Goal: Check status: Check status

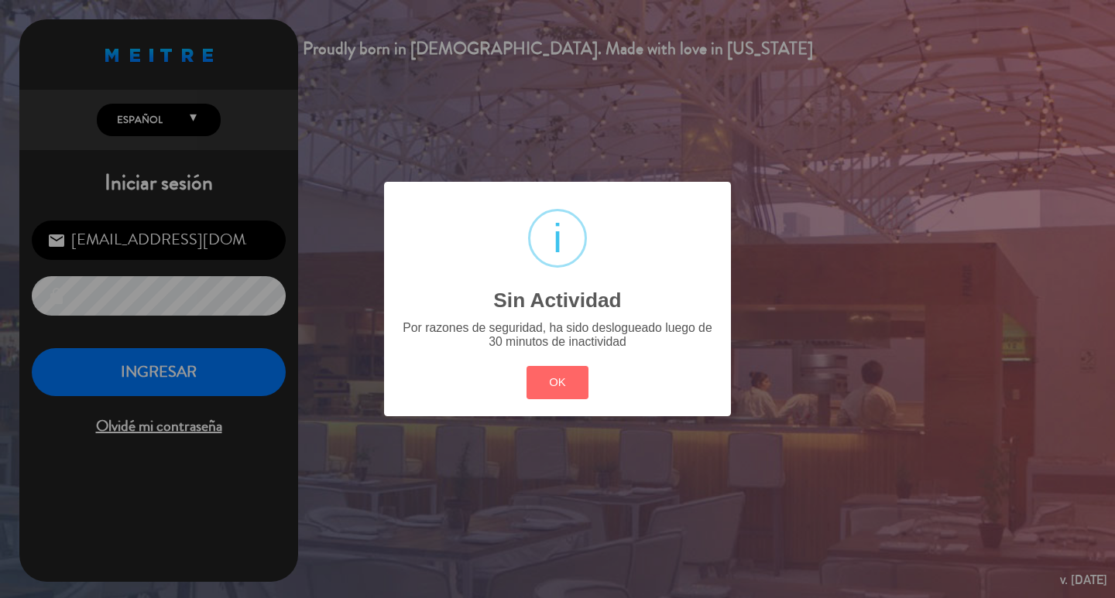
click at [577, 391] on button "OK" at bounding box center [557, 382] width 63 height 33
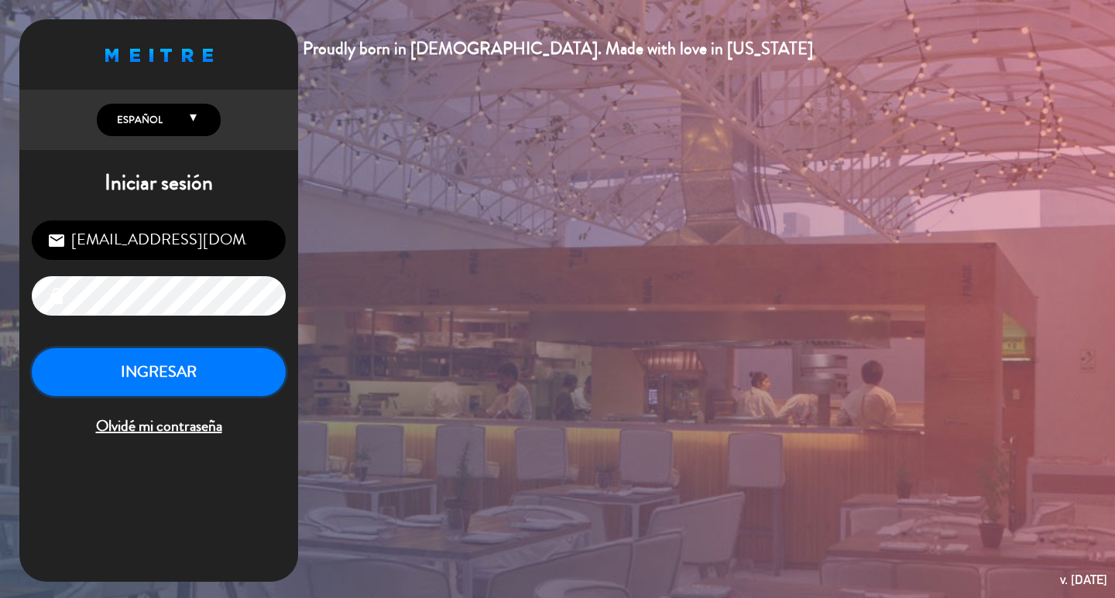
click at [240, 382] on button "INGRESAR" at bounding box center [159, 372] width 254 height 49
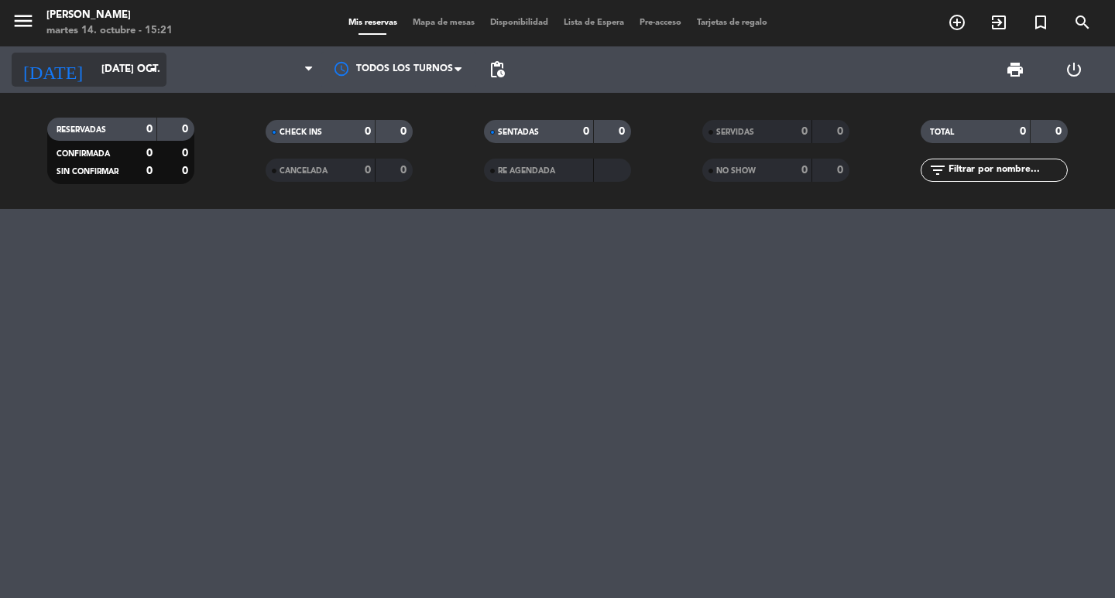
click at [125, 72] on input "[DATE] oct." at bounding box center [162, 70] width 136 height 28
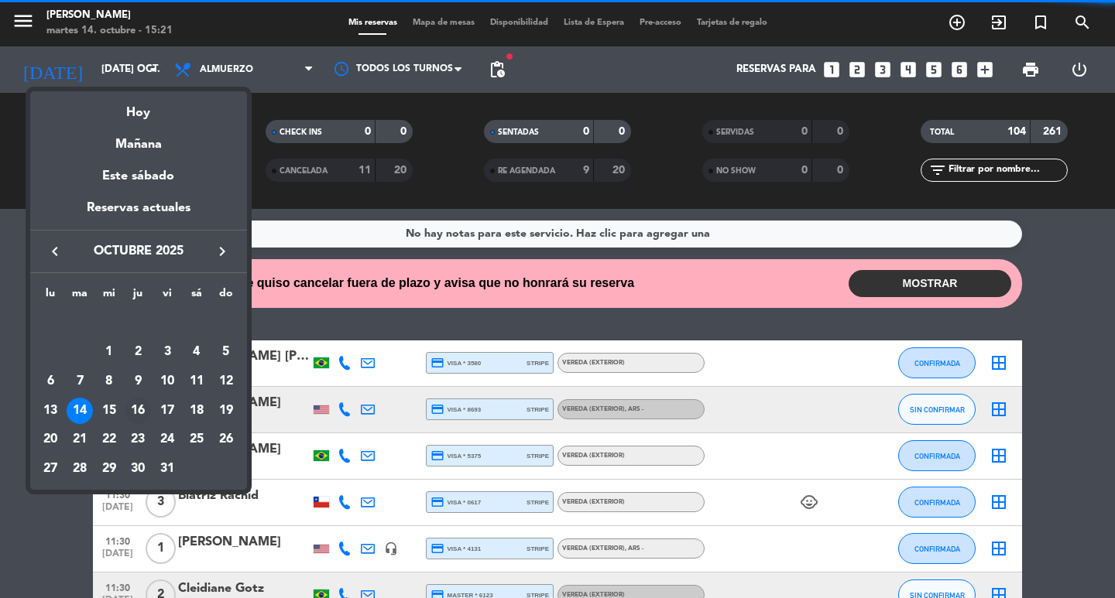
click at [131, 418] on div "16" at bounding box center [138, 411] width 26 height 26
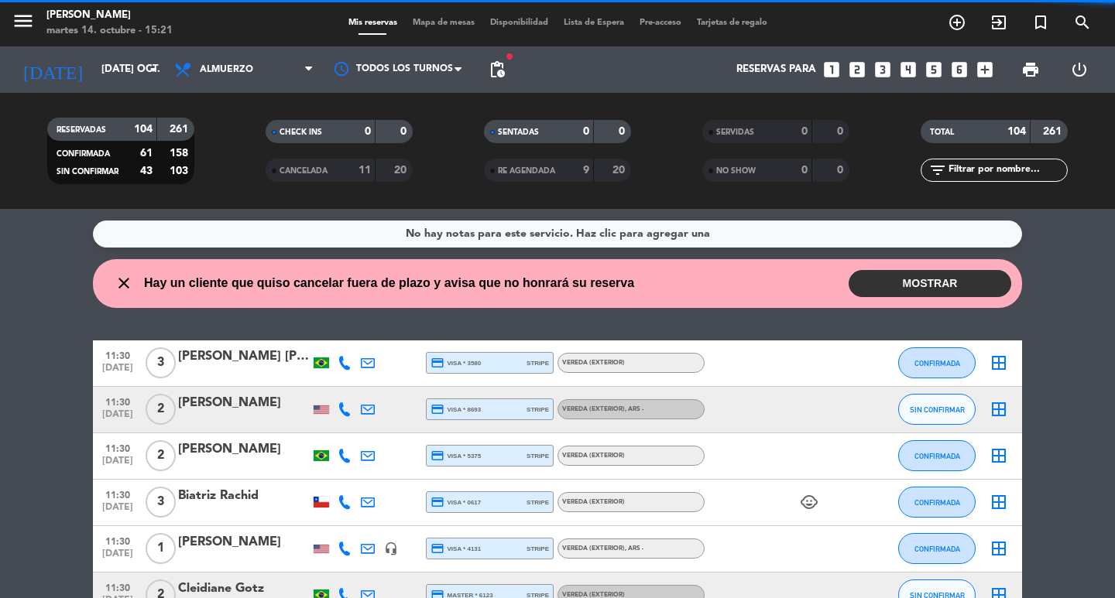
type input "[DEMOGRAPHIC_DATA] [DATE]"
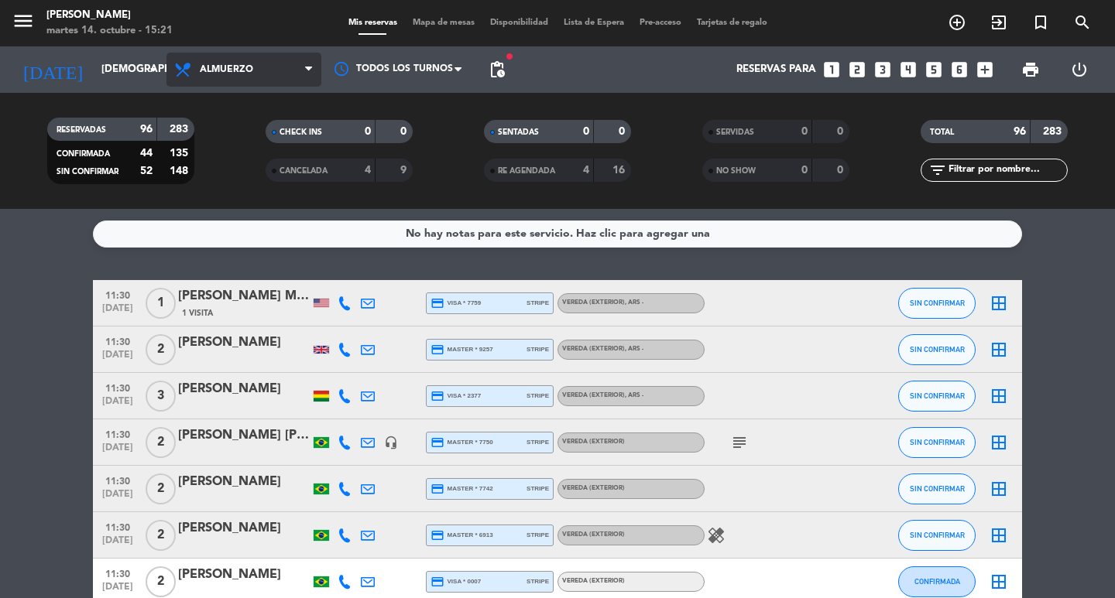
click at [283, 66] on span "Almuerzo" at bounding box center [243, 70] width 155 height 34
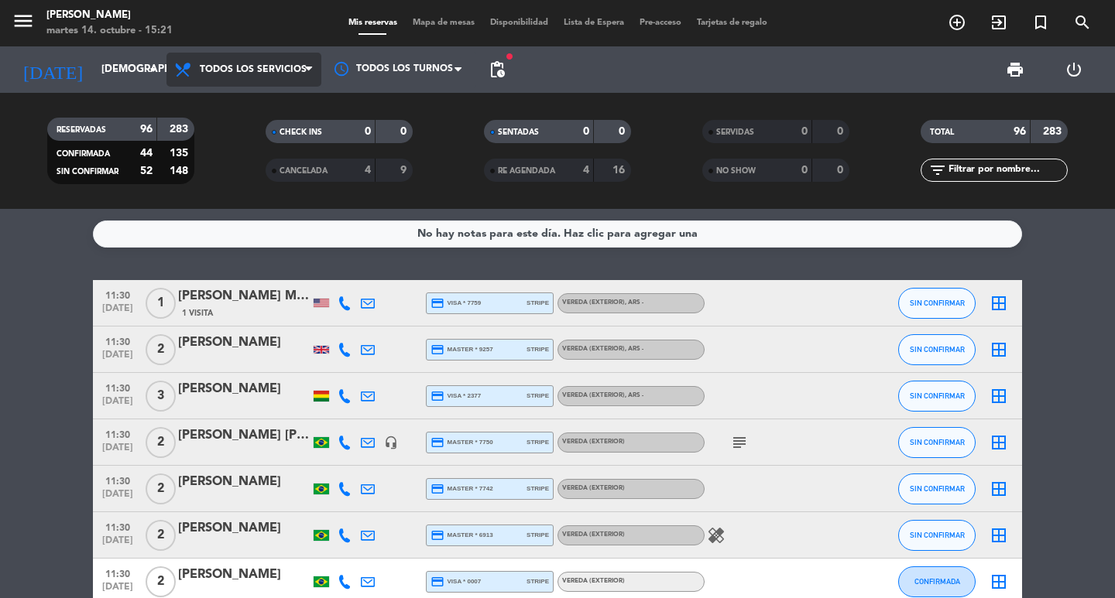
click at [285, 101] on div "menu [PERSON_NAME] 14. octubre - 15:21 Mis reservas Mapa de mesas Disponibilida…" at bounding box center [557, 104] width 1115 height 209
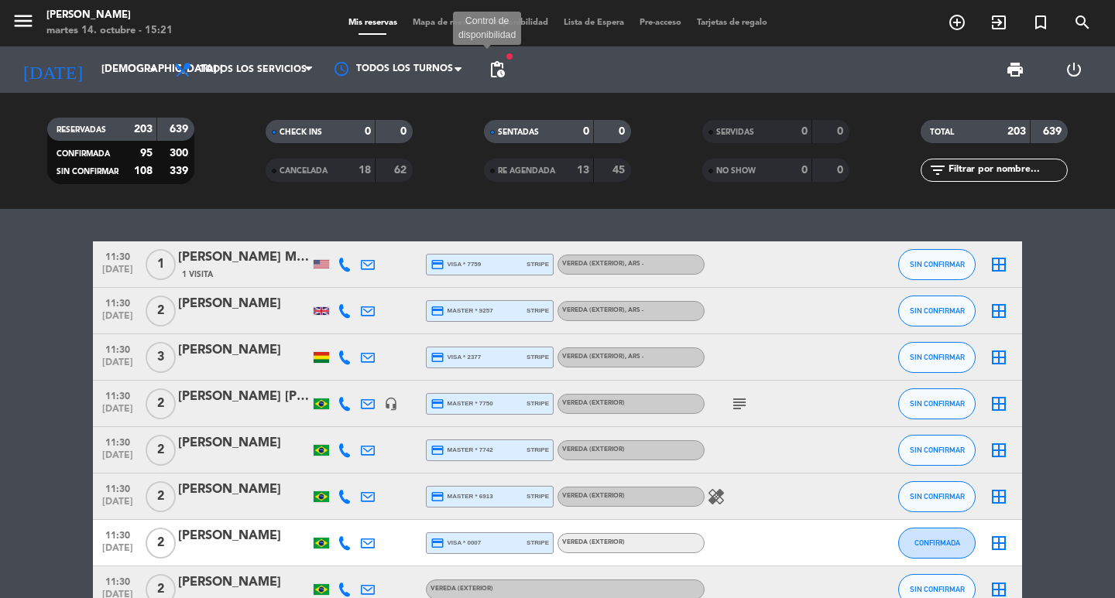
click at [501, 70] on span "pending_actions" at bounding box center [497, 69] width 19 height 19
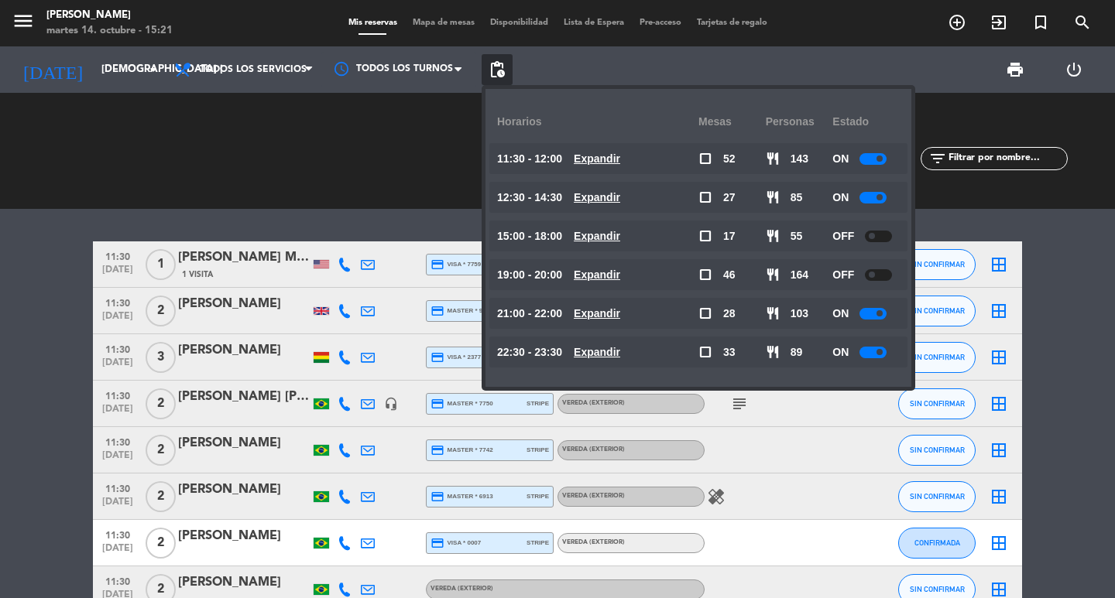
click at [620, 311] on u "Expandir" at bounding box center [597, 313] width 46 height 12
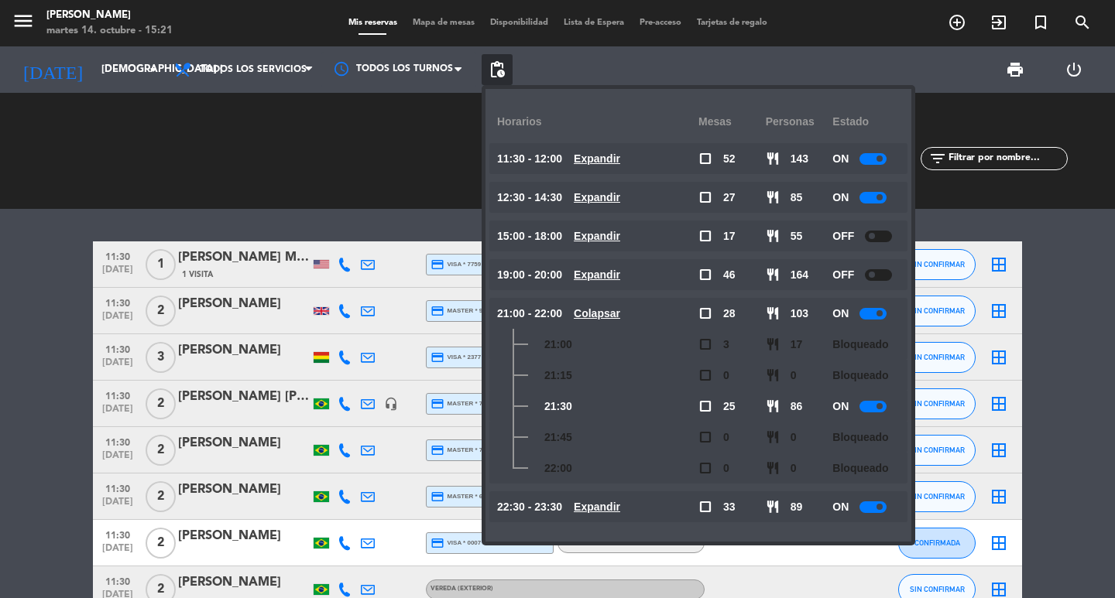
click at [620, 311] on u "Colapsar" at bounding box center [597, 313] width 46 height 12
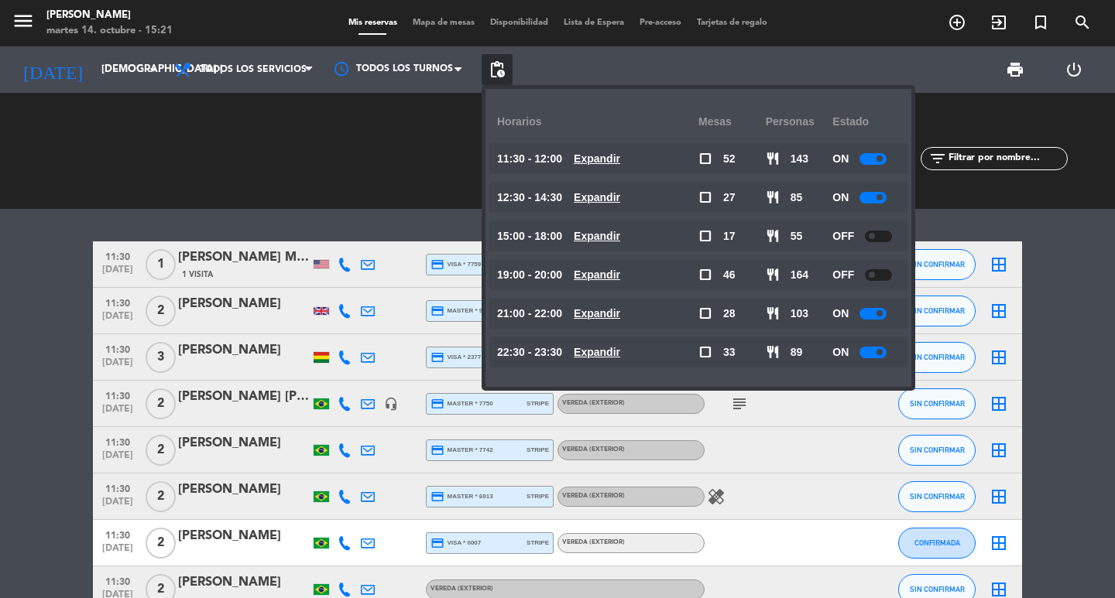
click at [620, 358] on u "Expandir" at bounding box center [597, 352] width 46 height 12
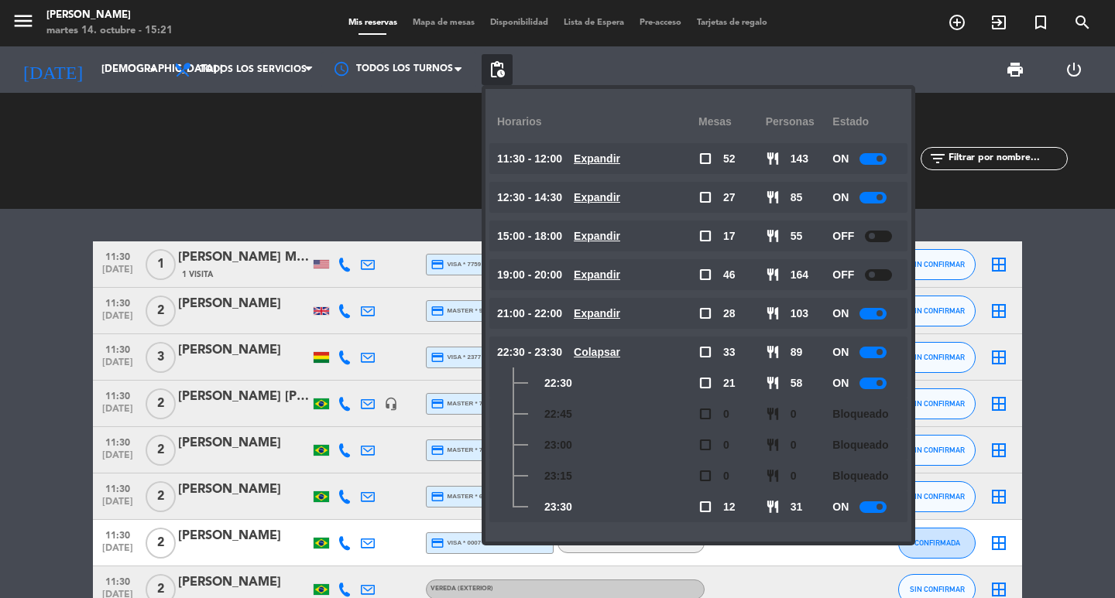
click at [620, 154] on u "Expandir" at bounding box center [597, 158] width 46 height 12
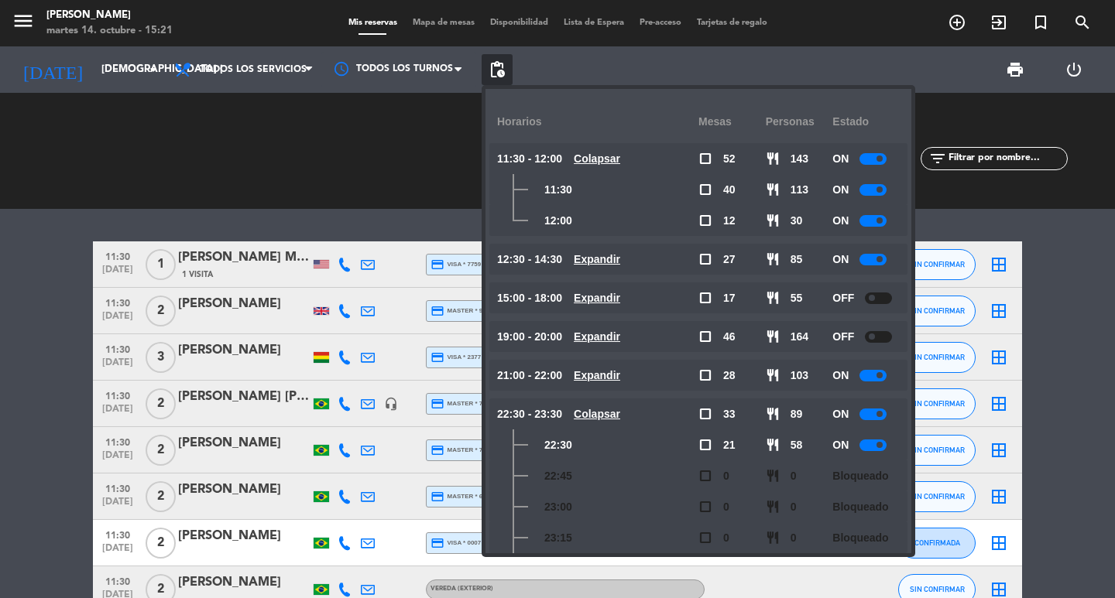
click at [620, 154] on u "Colapsar" at bounding box center [597, 158] width 46 height 12
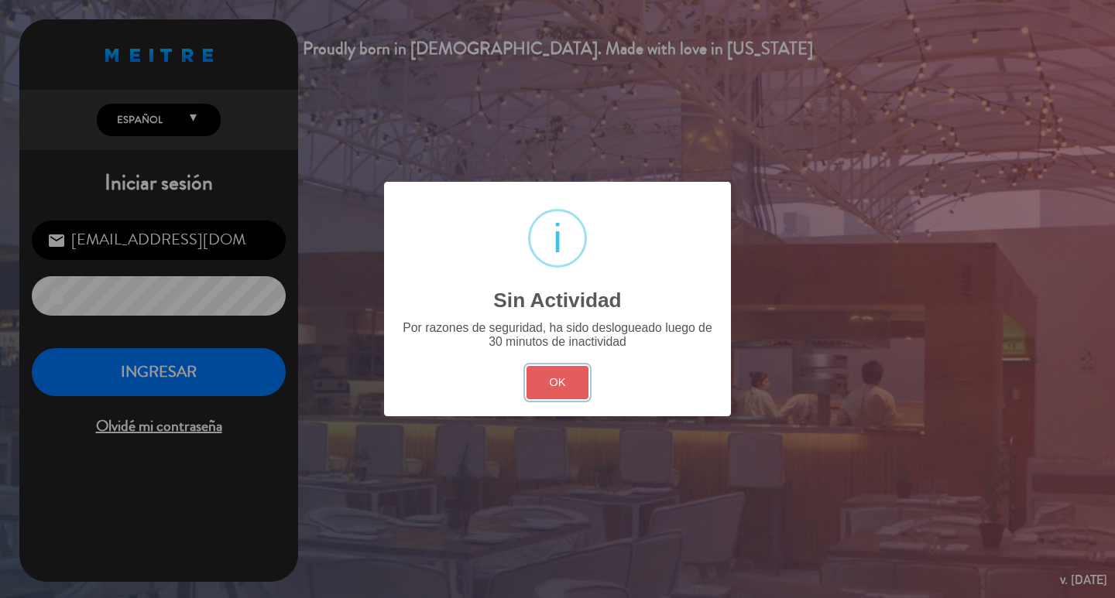
click at [549, 396] on button "OK" at bounding box center [557, 382] width 63 height 33
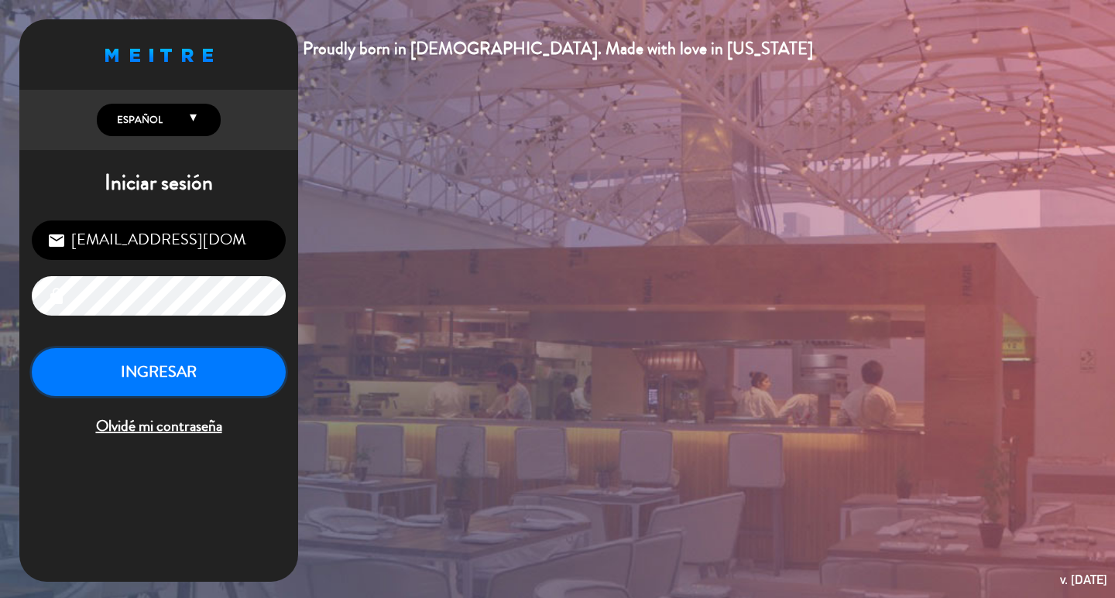
click at [234, 384] on button "INGRESAR" at bounding box center [159, 372] width 254 height 49
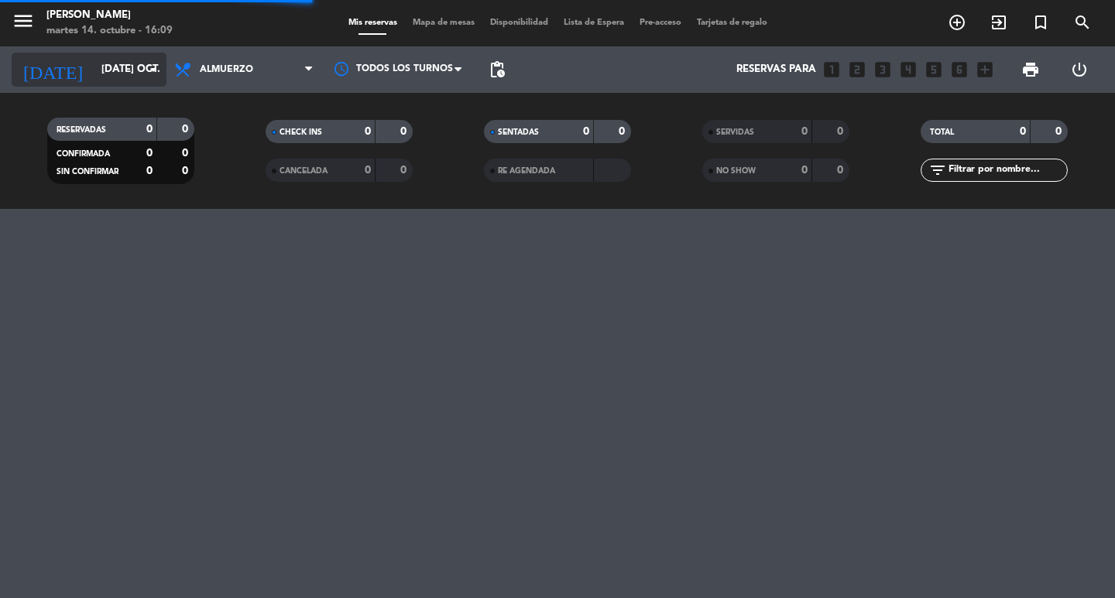
click at [106, 74] on input "[DATE] oct." at bounding box center [162, 70] width 136 height 28
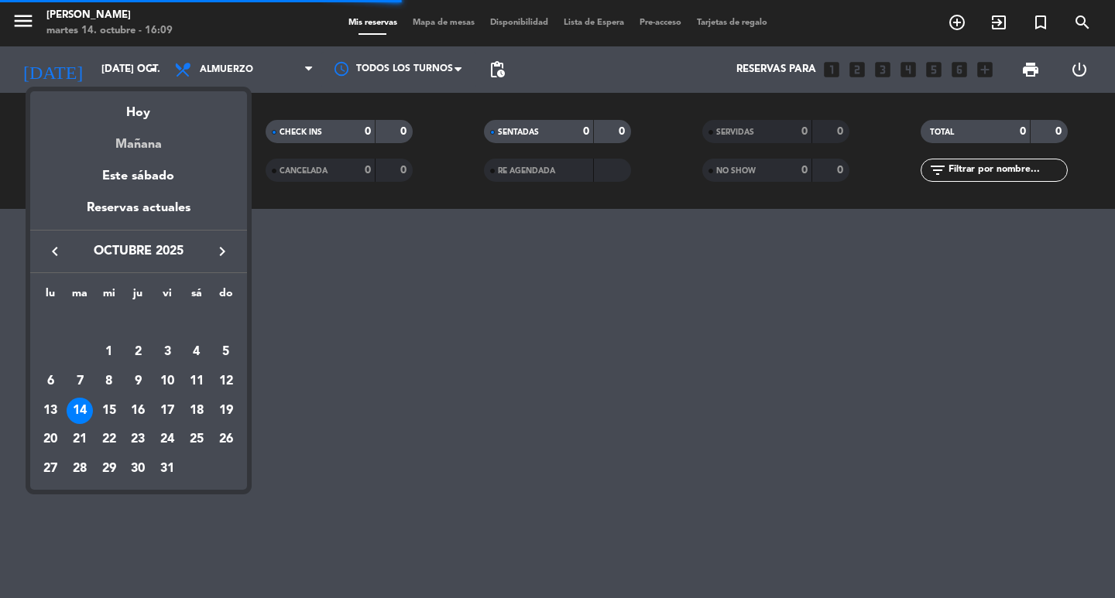
click at [142, 139] on div "Mañana" at bounding box center [138, 139] width 217 height 32
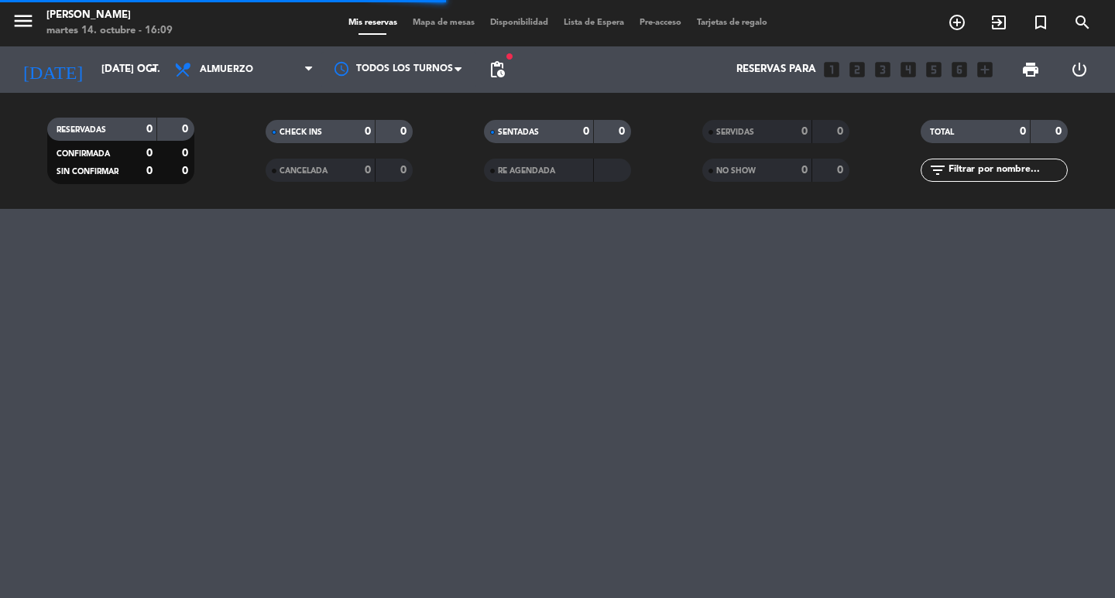
type input "mié. [DATE]"
